Goal: Use online tool/utility: Utilize a website feature to perform a specific function

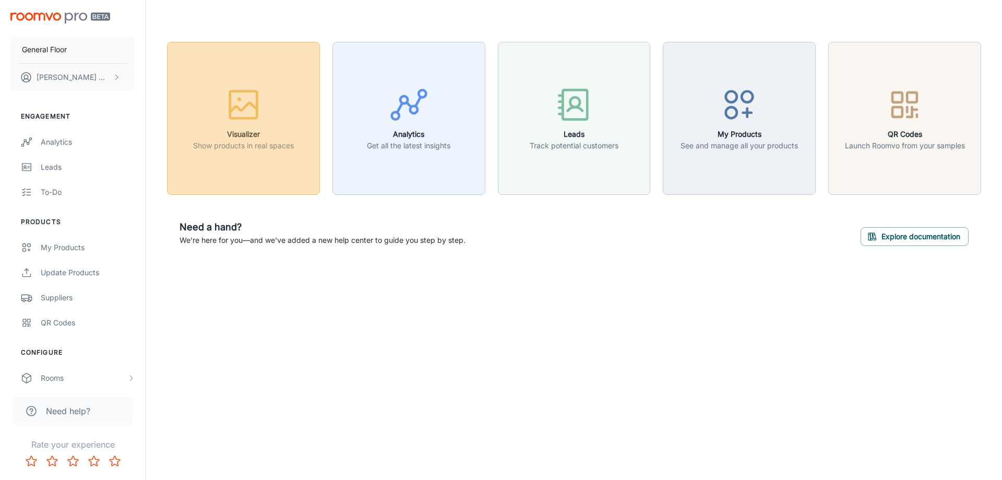
click at [263, 160] on button "Visualizer Show products in real spaces" at bounding box center [243, 118] width 153 height 153
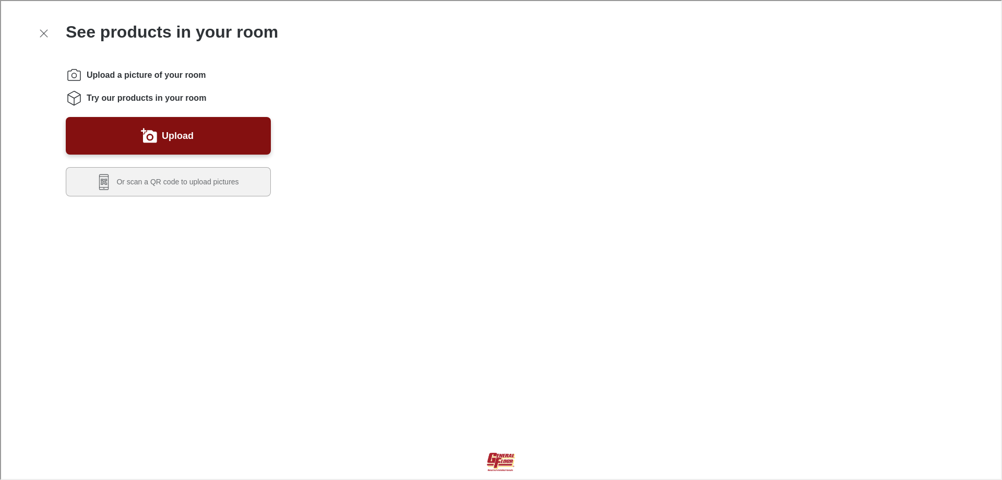
click at [118, 98] on span "Try our products in your room" at bounding box center [146, 96] width 120 height 11
click at [73, 99] on icon "Instructions" at bounding box center [73, 97] width 17 height 17
click at [77, 72] on icon "Instructions" at bounding box center [73, 74] width 17 height 17
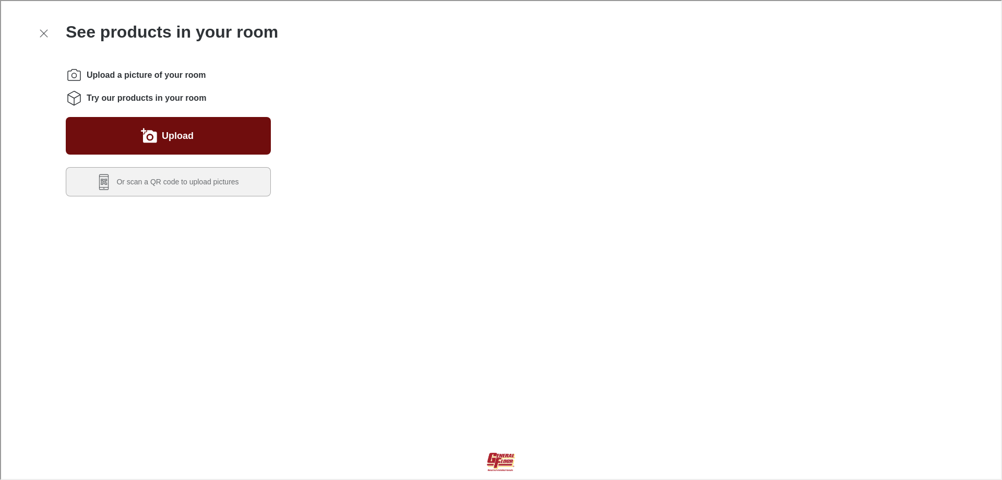
click at [183, 140] on label "Upload" at bounding box center [177, 134] width 32 height 17
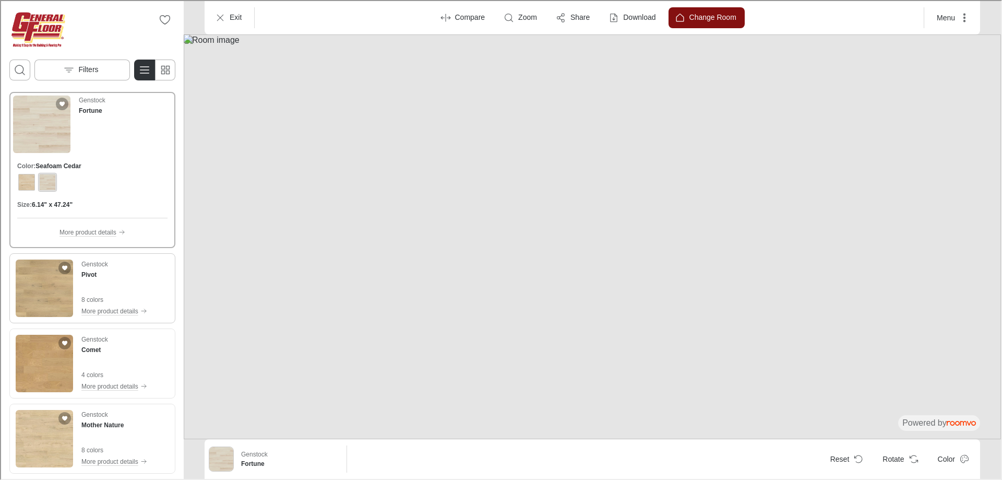
click at [121, 282] on div "Genstock Pivot 8 colors More product details" at bounding box center [113, 286] width 66 height 57
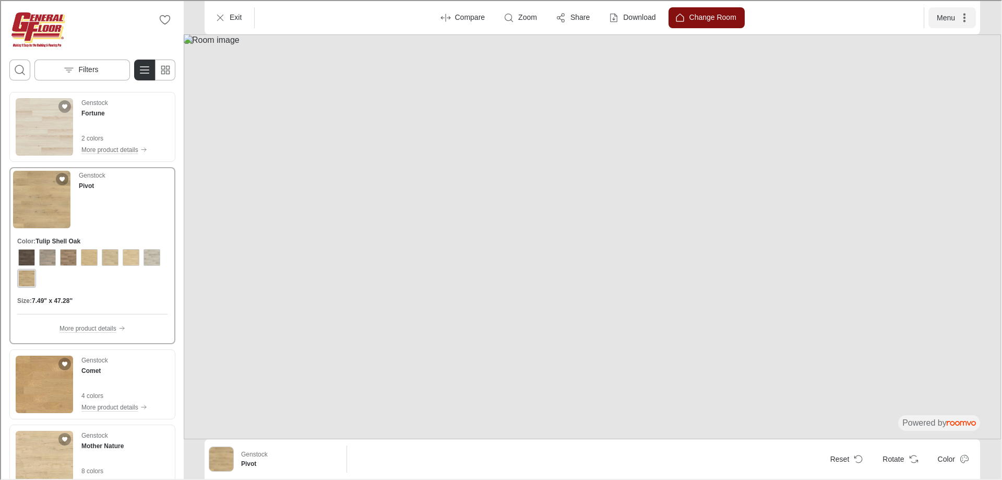
click at [966, 21] on icon "More actions" at bounding box center [963, 16] width 10 height 10
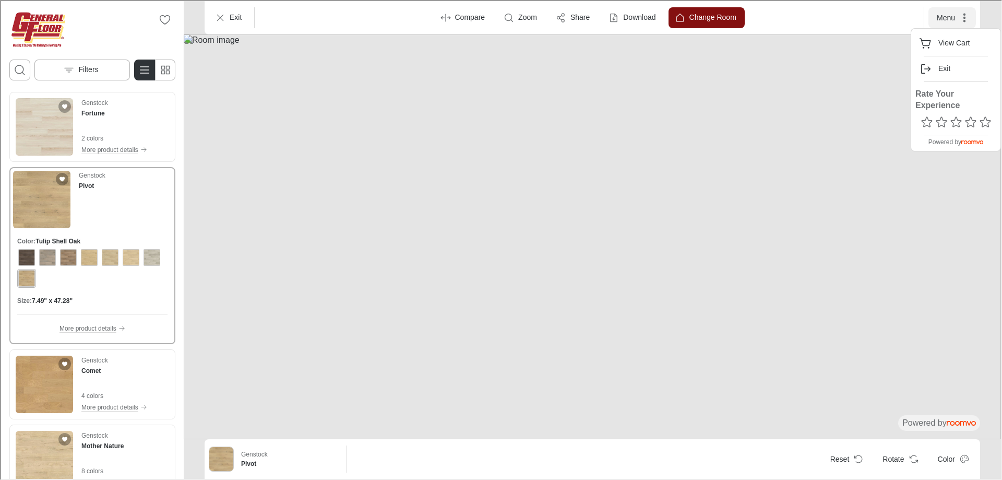
click at [966, 21] on div at bounding box center [500, 239] width 1000 height 478
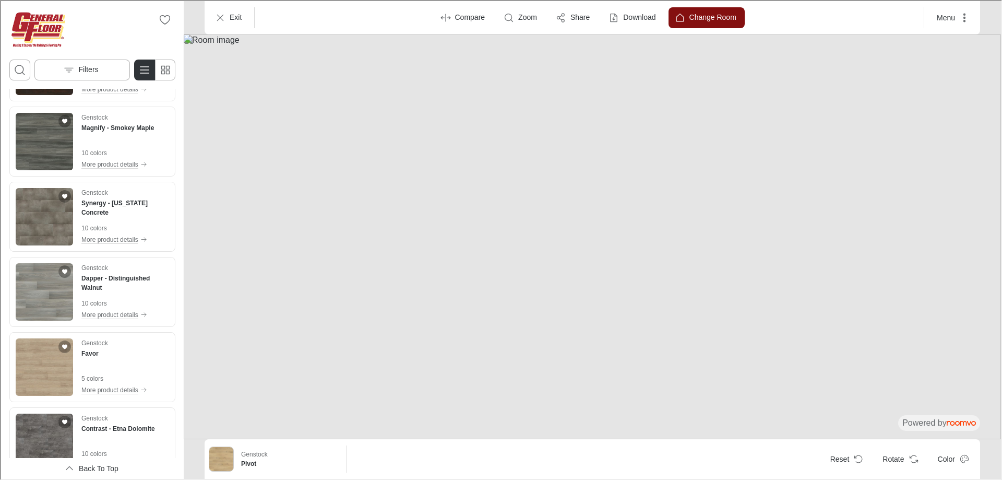
scroll to position [626, 0]
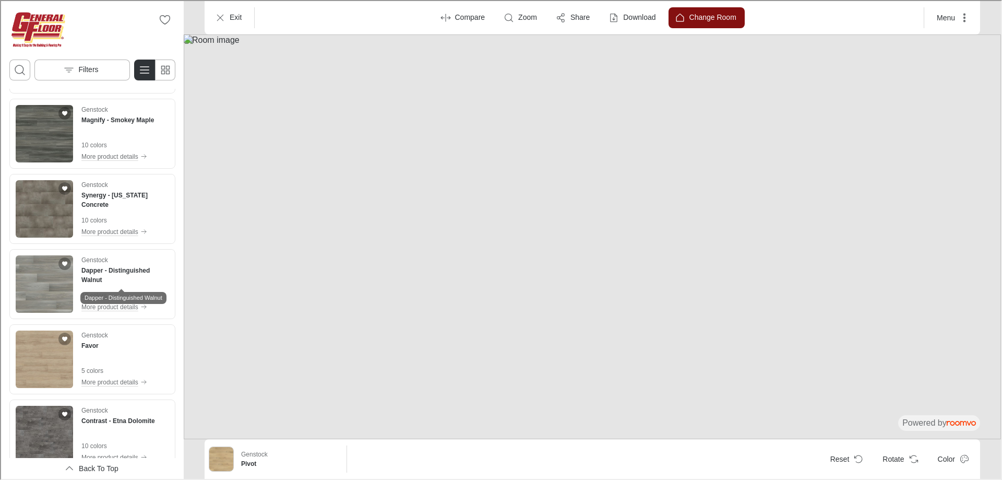
click at [110, 274] on h4 "Dapper - Distinguished Walnut" at bounding box center [124, 274] width 88 height 19
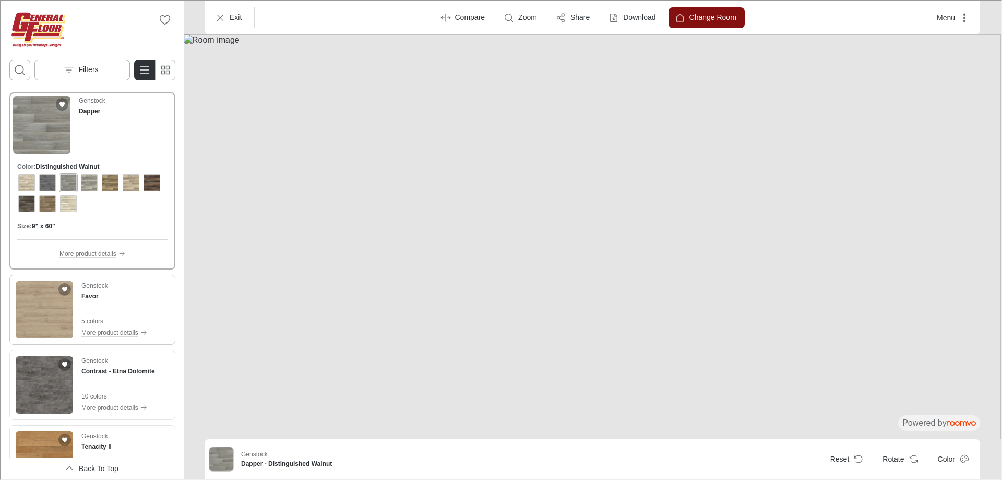
scroll to position [728, 0]
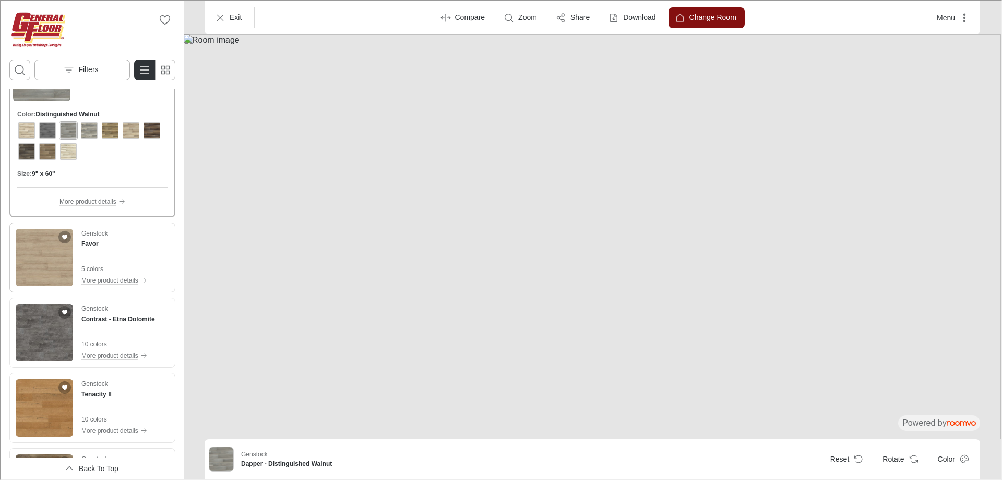
click at [103, 248] on div "Genstock Favor 5 colors More product details" at bounding box center [113, 256] width 66 height 57
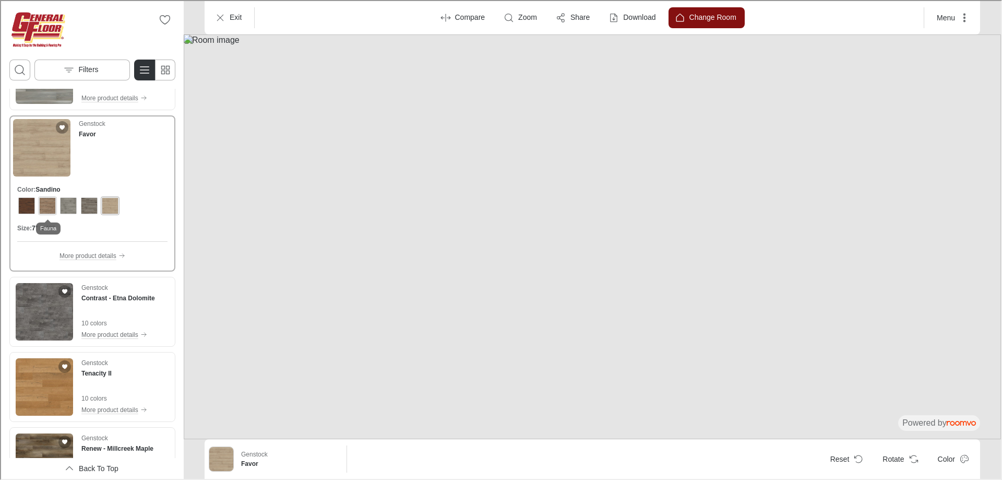
click at [49, 207] on div "View color format Fauna" at bounding box center [46, 204] width 17 height 17
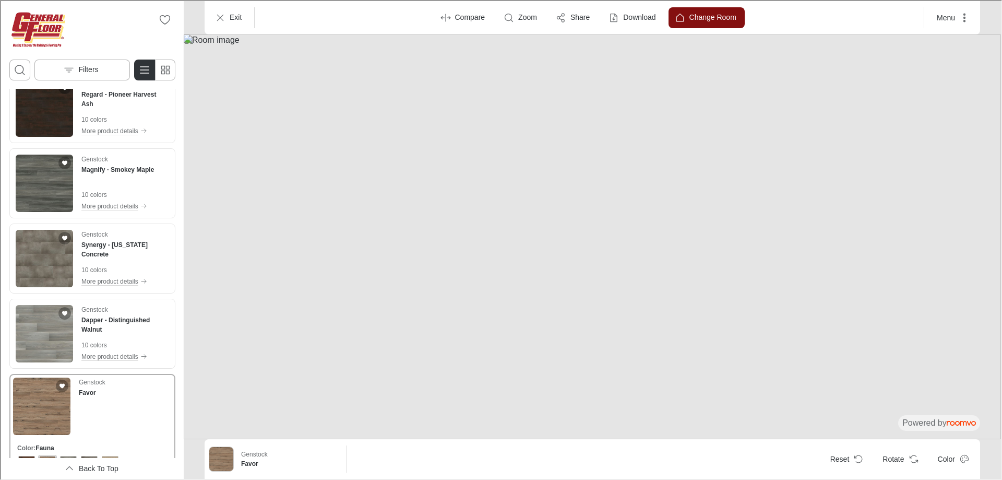
scroll to position [522, 0]
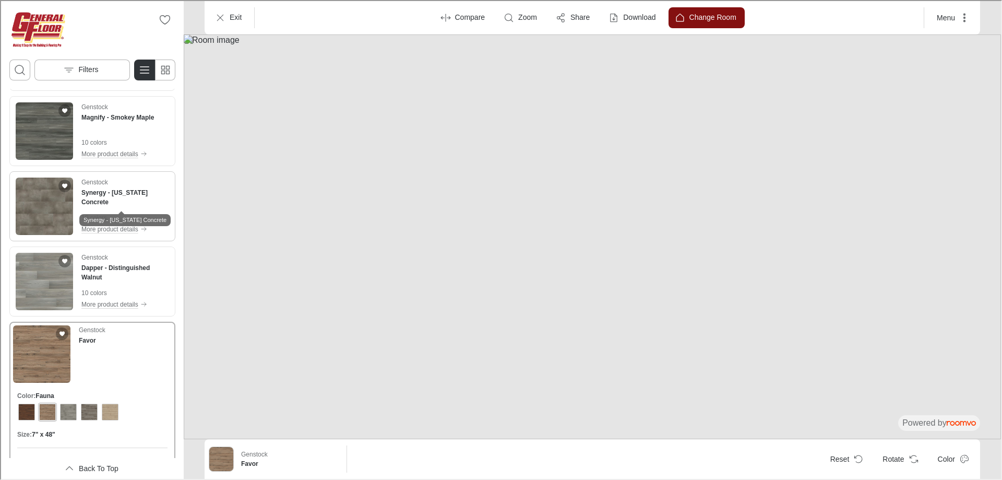
click at [111, 202] on h4 "Synergy - [US_STATE] Concrete" at bounding box center [124, 196] width 88 height 19
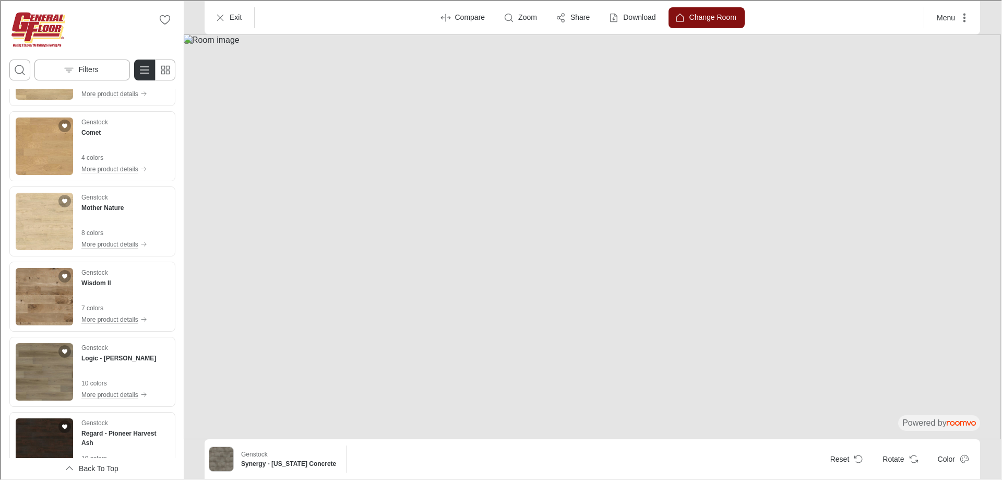
scroll to position [0, 0]
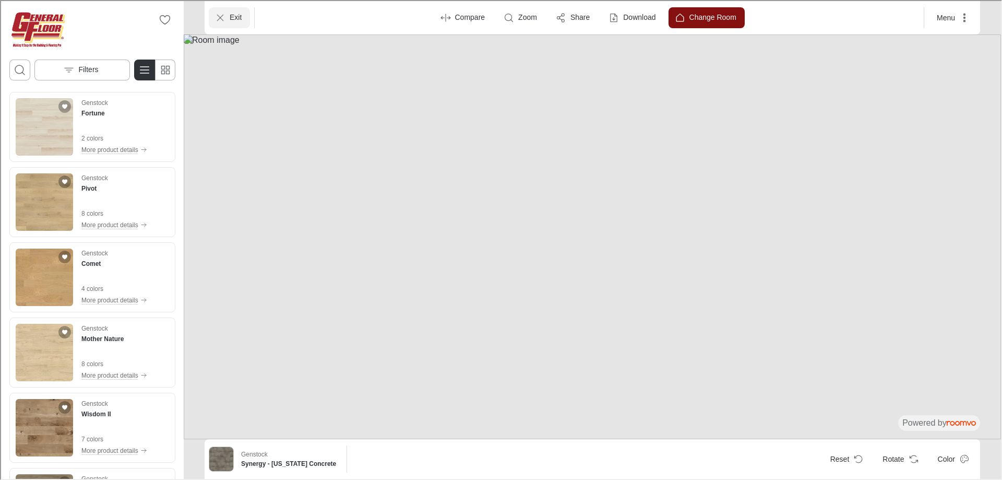
click at [220, 20] on icon "Exit" at bounding box center [219, 16] width 10 height 10
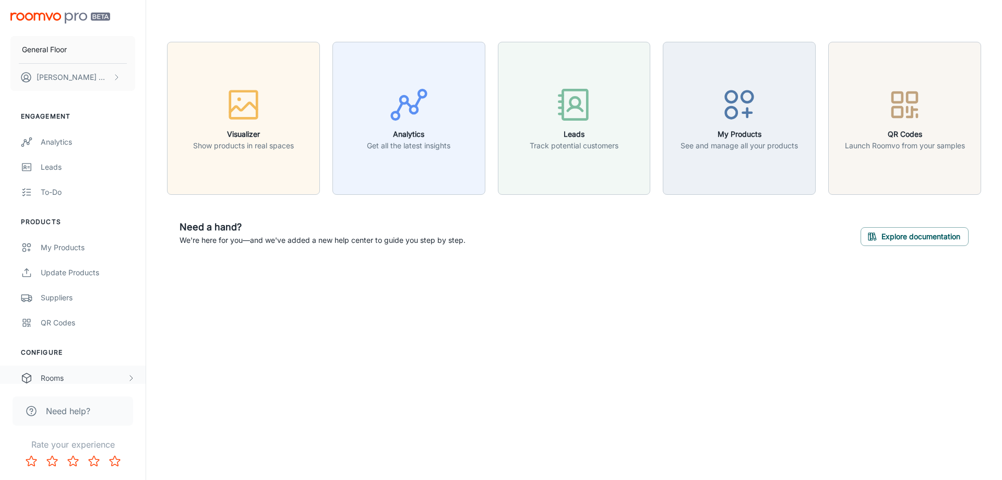
click at [57, 377] on div "Rooms" at bounding box center [84, 377] width 86 height 11
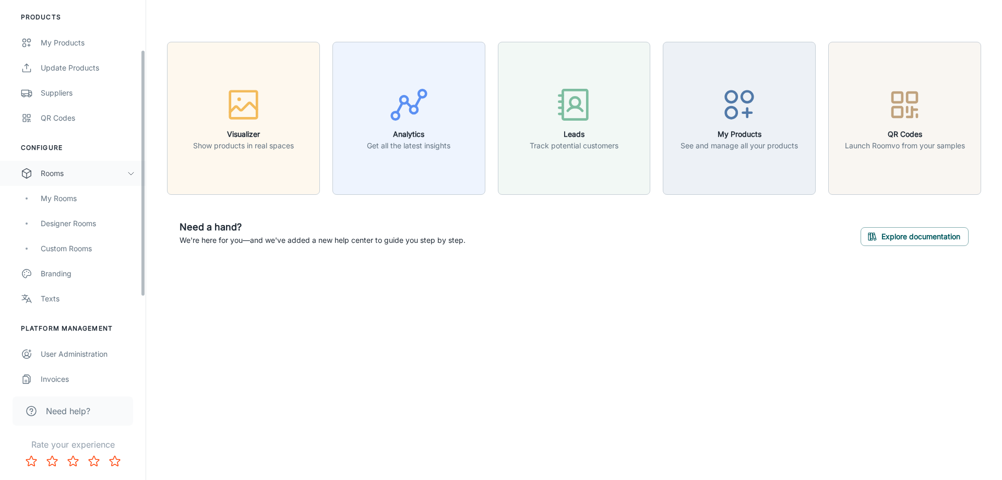
scroll to position [209, 0]
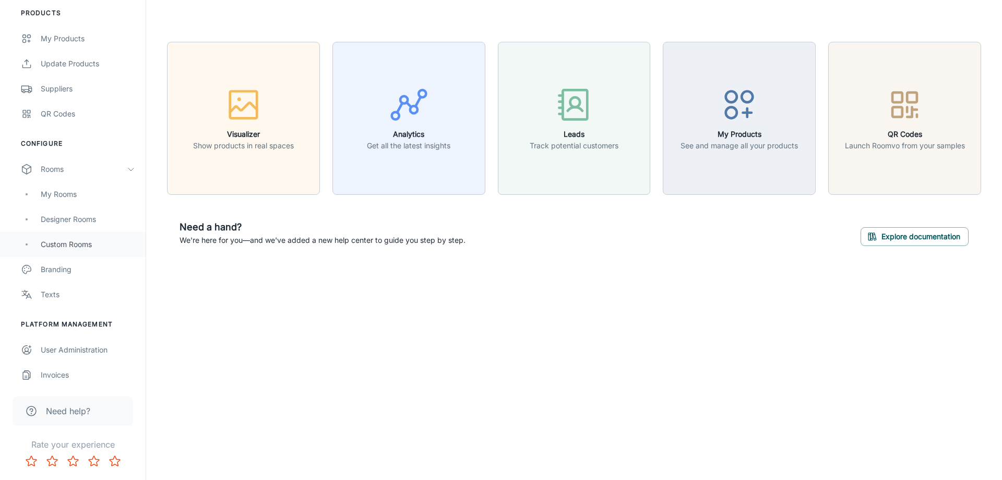
click at [81, 245] on div "Custom Rooms" at bounding box center [88, 244] width 94 height 11
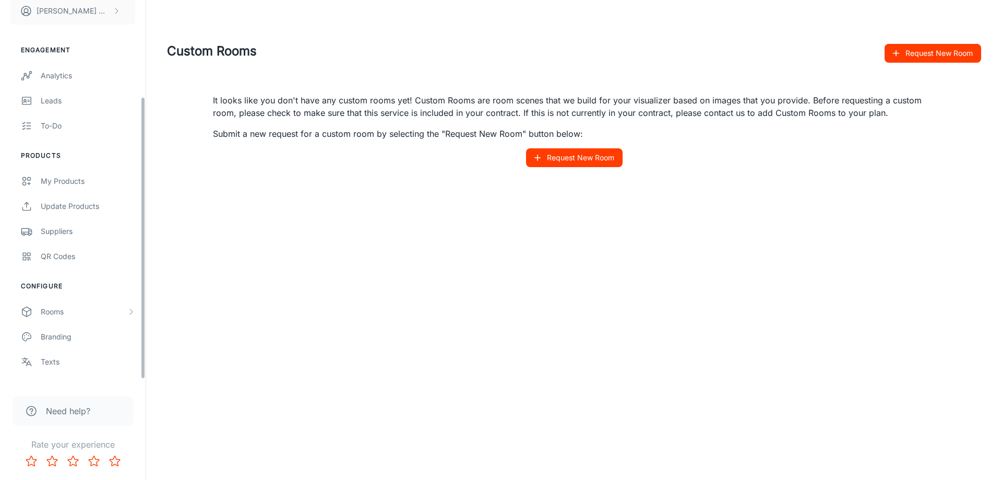
scroll to position [137, 0]
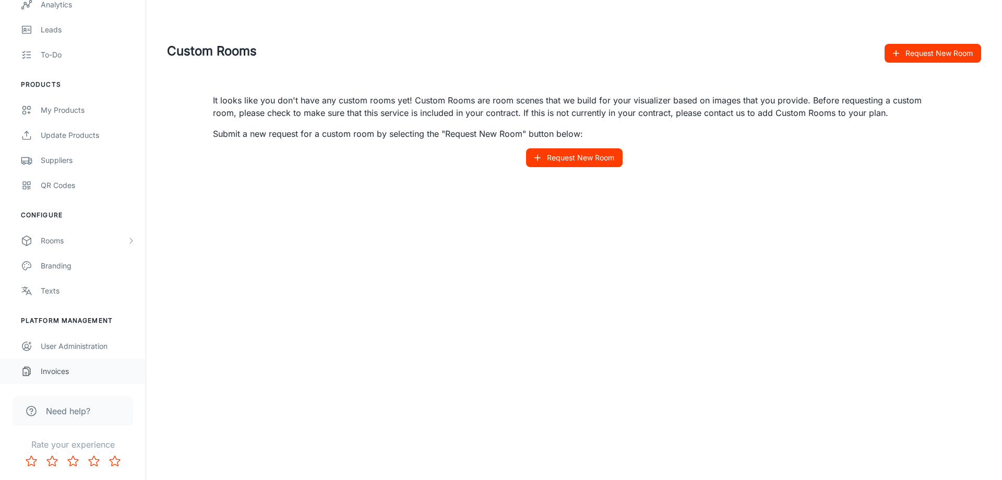
click at [67, 369] on div "Invoices" at bounding box center [88, 370] width 94 height 11
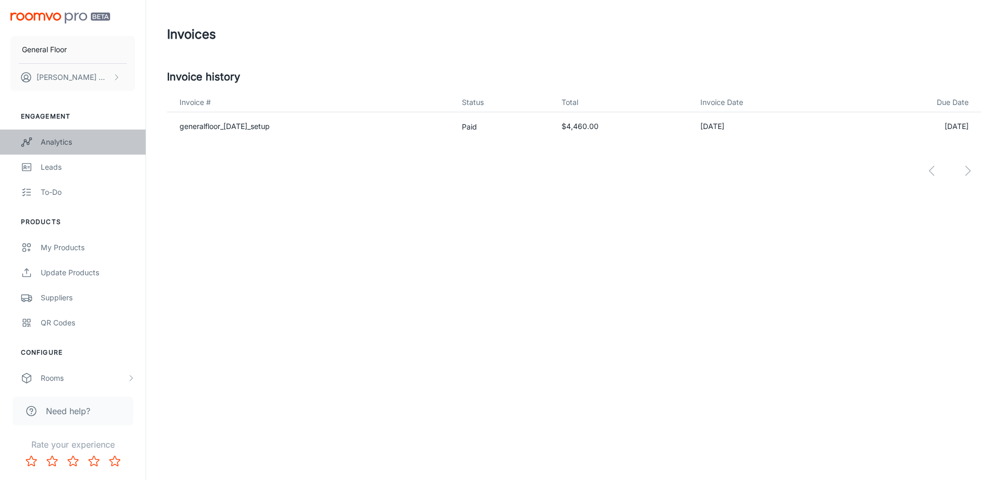
click at [63, 146] on div "Analytics" at bounding box center [88, 141] width 94 height 11
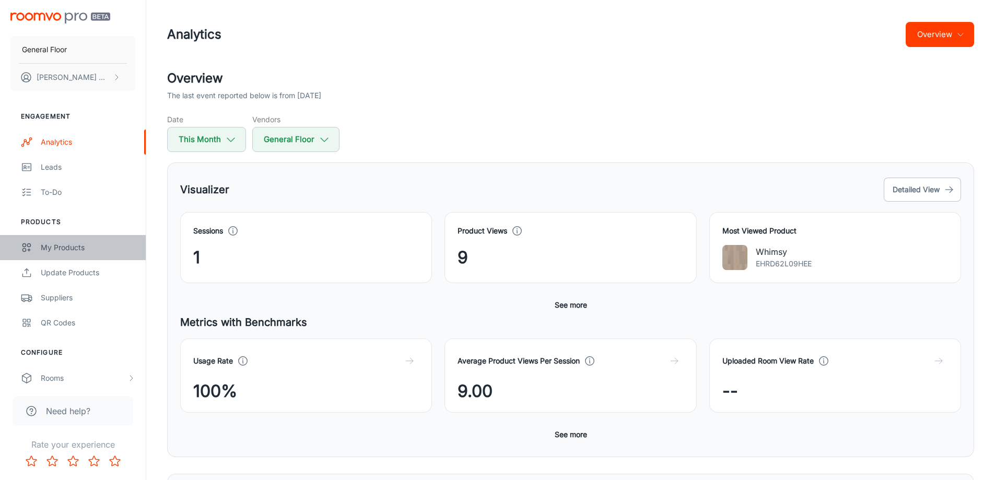
click at [73, 249] on div "My Products" at bounding box center [88, 247] width 94 height 11
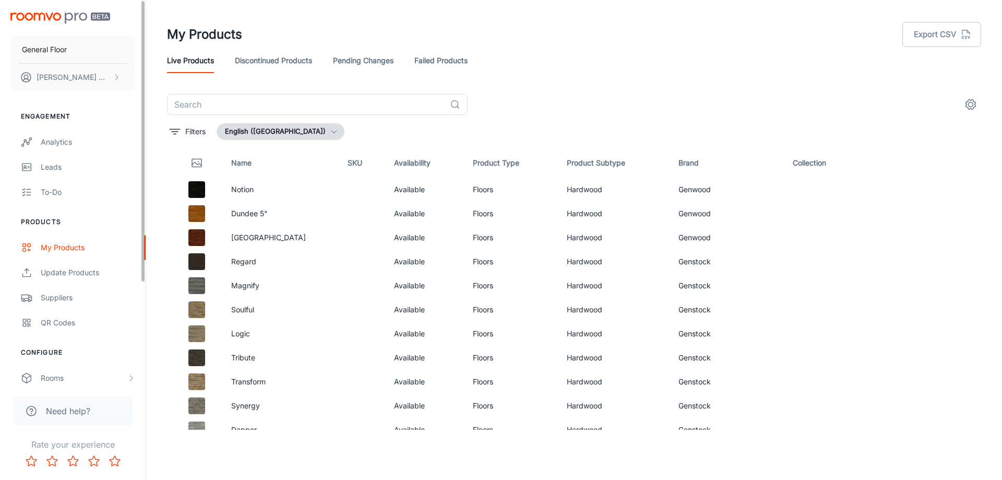
click at [53, 16] on img "scrollable content" at bounding box center [60, 18] width 100 height 11
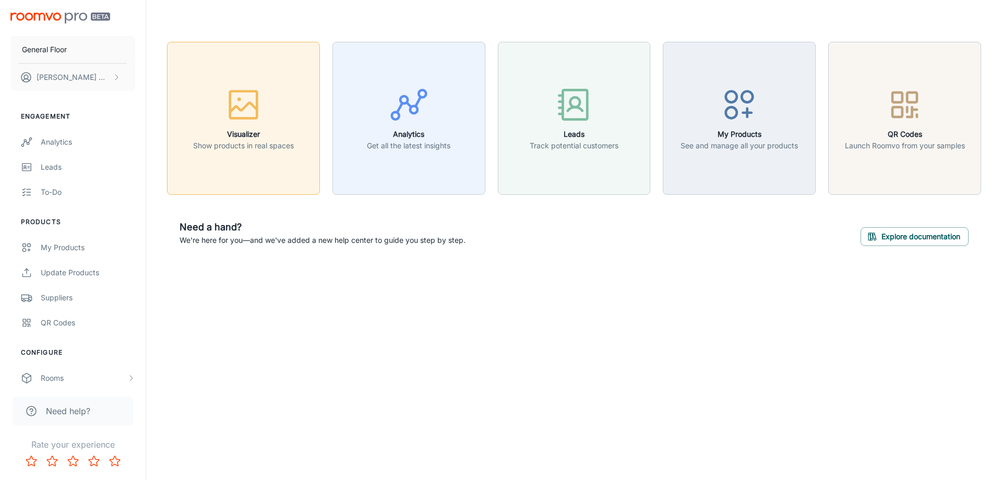
click at [254, 144] on p "Show products in real spaces" at bounding box center [243, 145] width 101 height 11
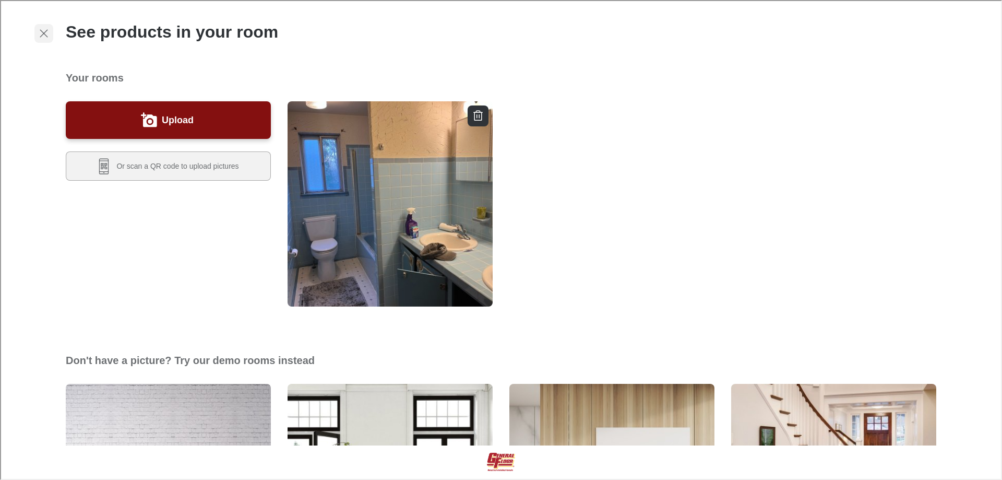
click at [41, 32] on icon "Exit visualizer" at bounding box center [43, 32] width 13 height 13
